Goal: Information Seeking & Learning: Learn about a topic

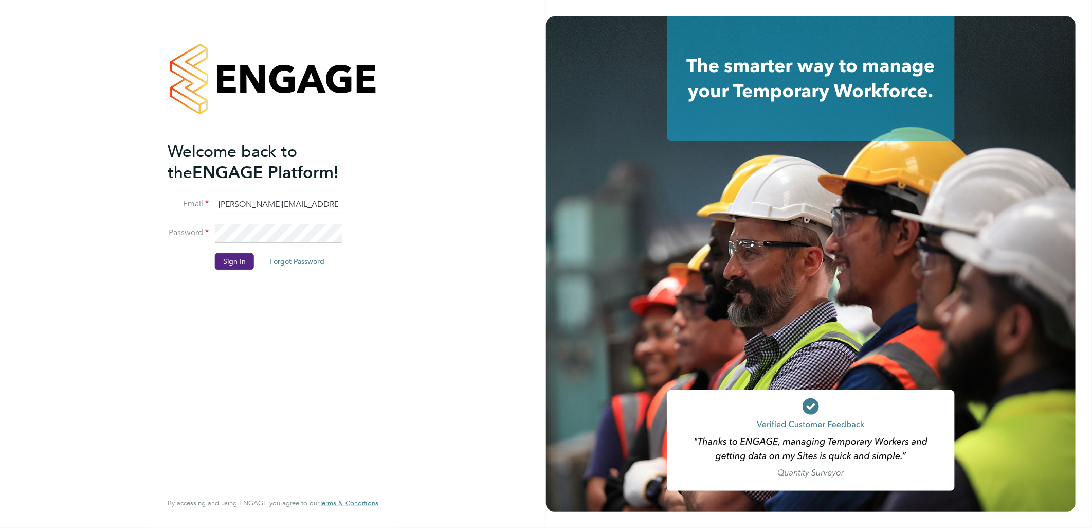
drag, startPoint x: 232, startPoint y: 203, endPoint x: 249, endPoint y: 205, distance: 17.0
click at [232, 204] on input "[PERSON_NAME][EMAIL_ADDRESS][DOMAIN_NAME]" at bounding box center [278, 204] width 127 height 19
drag, startPoint x: 262, startPoint y: 202, endPoint x: 140, endPoint y: 192, distance: 122.2
click at [140, 192] on div "Welcome back to the ENGAGE Platform! Email [EMAIL_ADDRESS][PERSON_NAME][DOMAIN_…" at bounding box center [273, 264] width 546 height 528
type input "[EMAIL_ADDRESS][DOMAIN_NAME]"
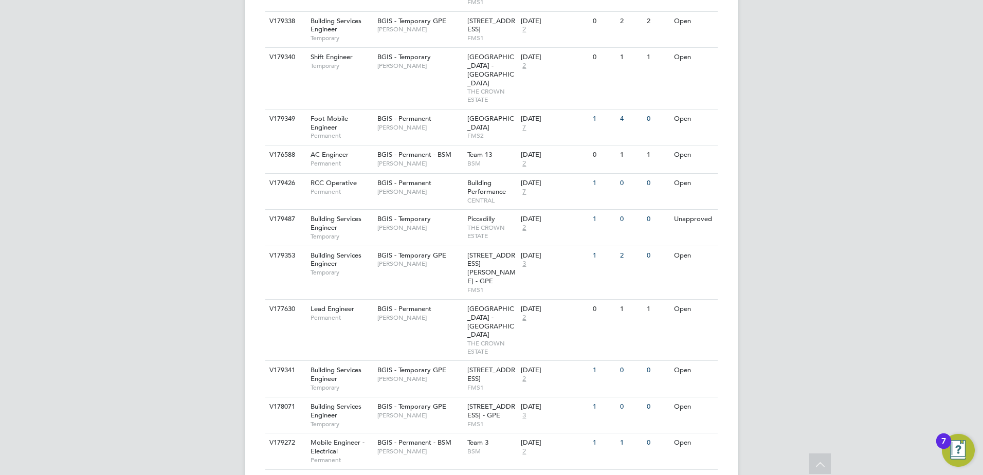
scroll to position [122, 0]
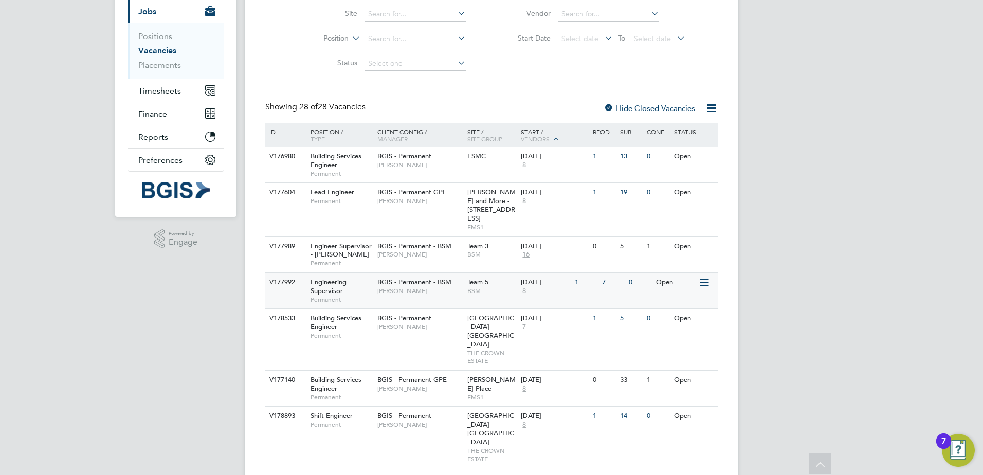
click at [415, 294] on div "V177992 Engineering Supervisor Permanent BGIS - Permanent - BSM Lewis Cannon Te…" at bounding box center [491, 290] width 452 height 36
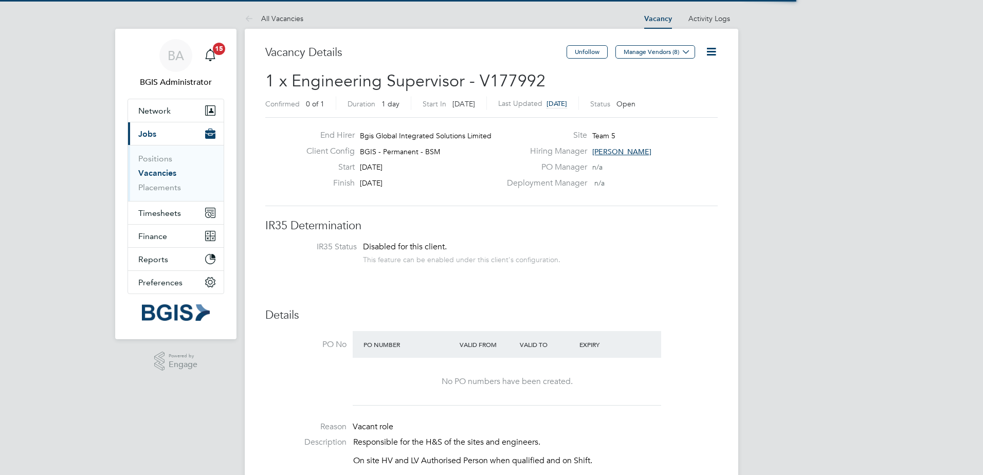
click at [513, 78] on span "1 x Engineering Supervisor - V177992" at bounding box center [405, 81] width 280 height 20
copy span "V177992"
